Goal: Information Seeking & Learning: Learn about a topic

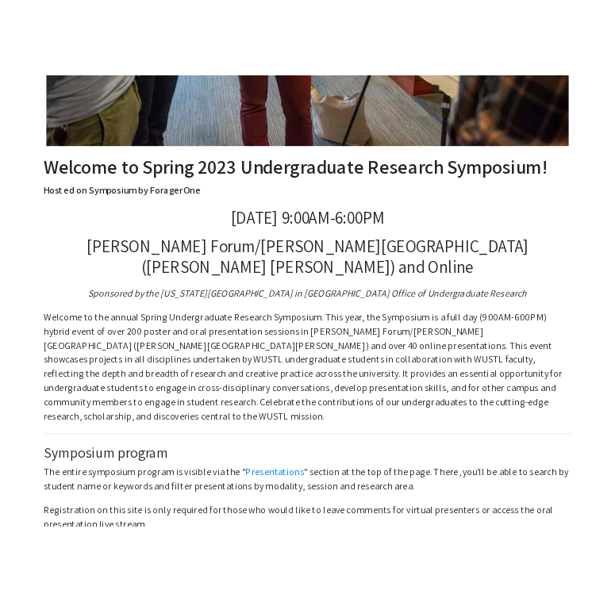
scroll to position [447, 0]
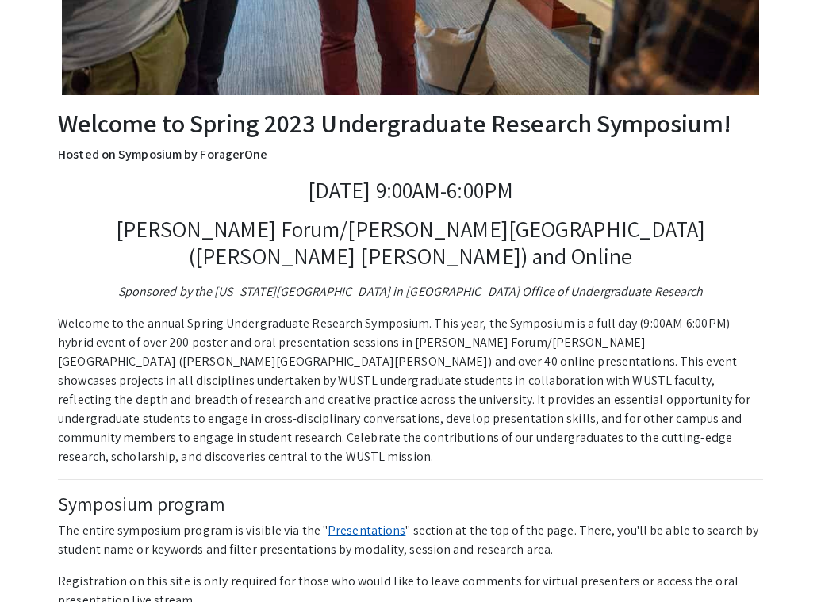
click at [356, 522] on link "Presentations" at bounding box center [367, 530] width 78 height 17
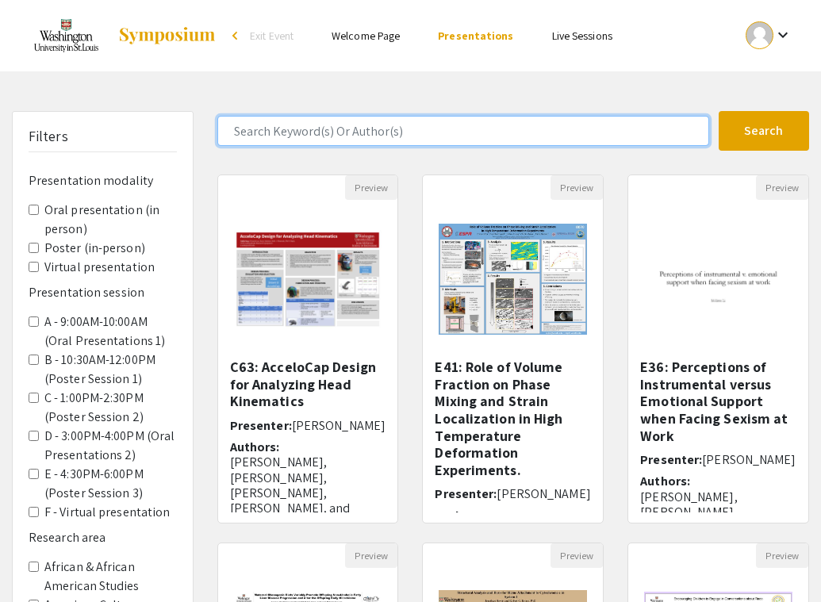
click at [367, 131] on input "Search Keyword(s) Or Author(s)" at bounding box center [463, 131] width 492 height 30
type input "X"
type input "[PERSON_NAME]"
click at [718, 111] on button "Search" at bounding box center [763, 131] width 90 height 40
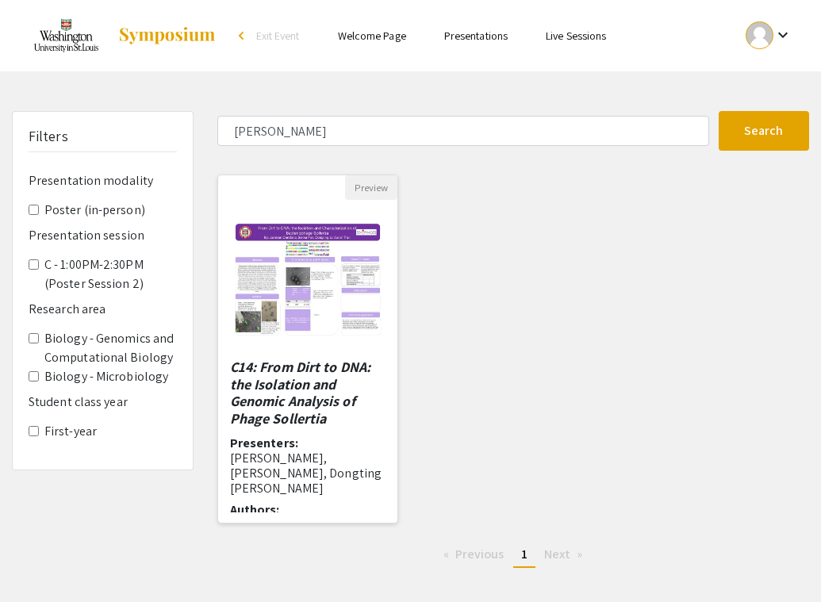
click at [290, 316] on img "Open Presentation <p><em>C14: From Dirt to DNA: the Isolation and Genomic Analy…" at bounding box center [308, 279] width 180 height 146
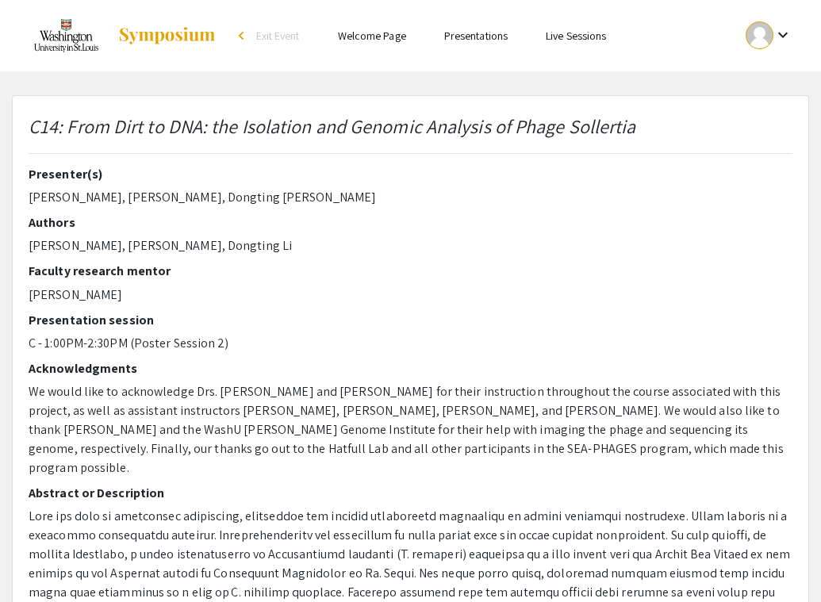
select select "custom"
type input "0"
select select "auto"
type input "1"
select select "auto"
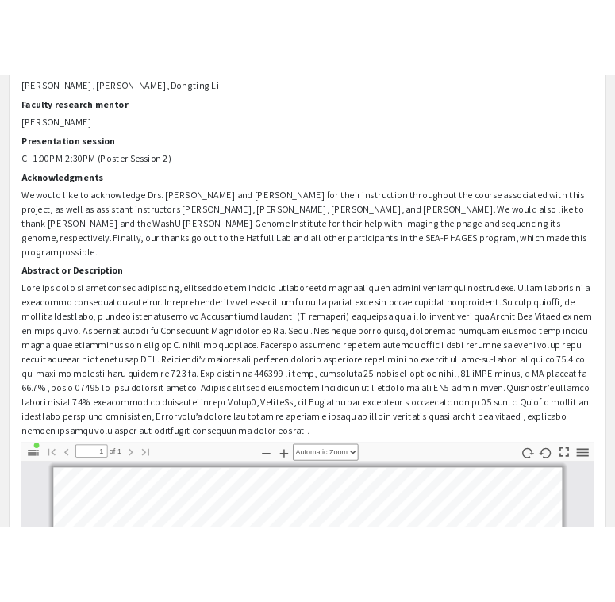
scroll to position [75, 0]
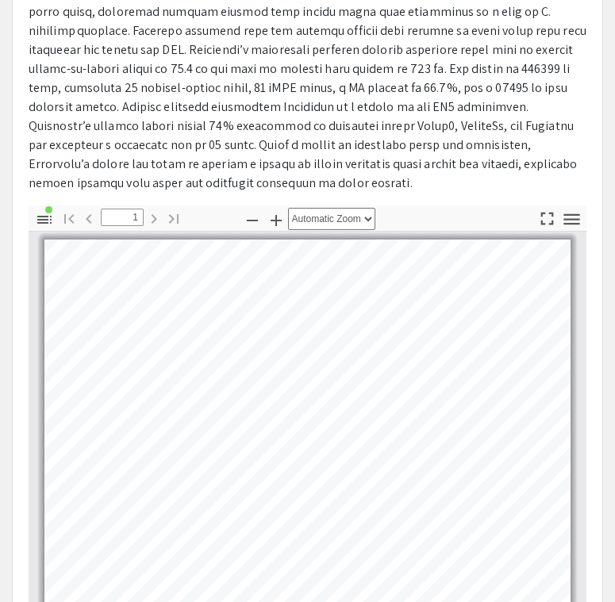
scroll to position [546, 0]
